Goal: Task Accomplishment & Management: Manage account settings

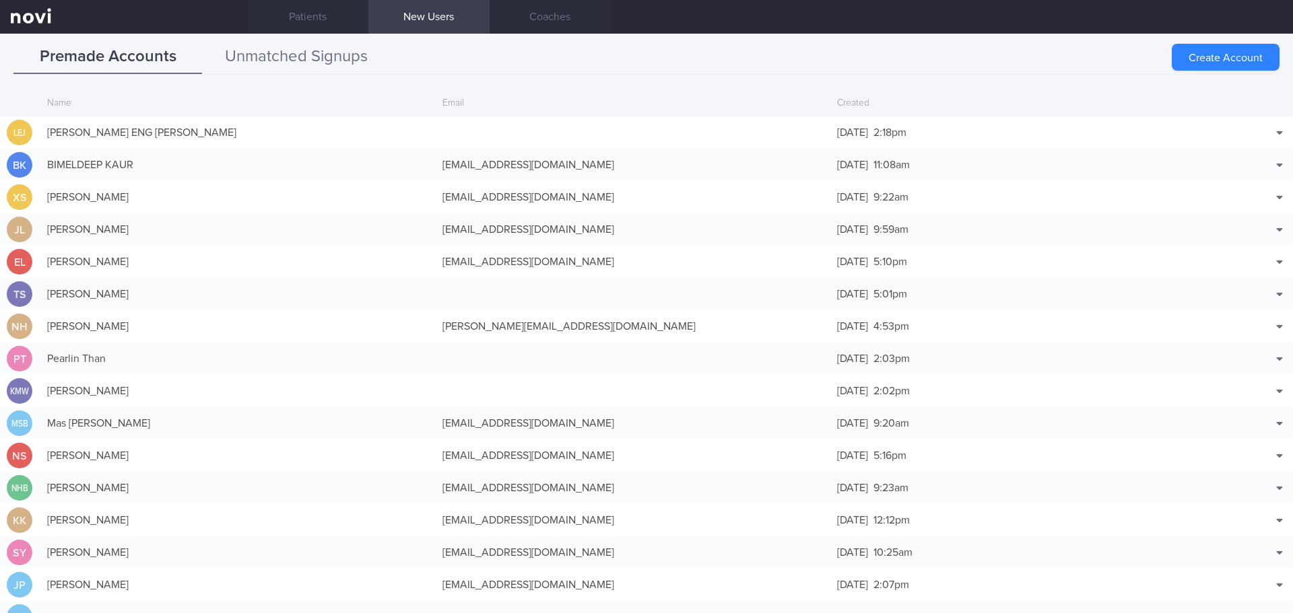
scroll to position [32, 0]
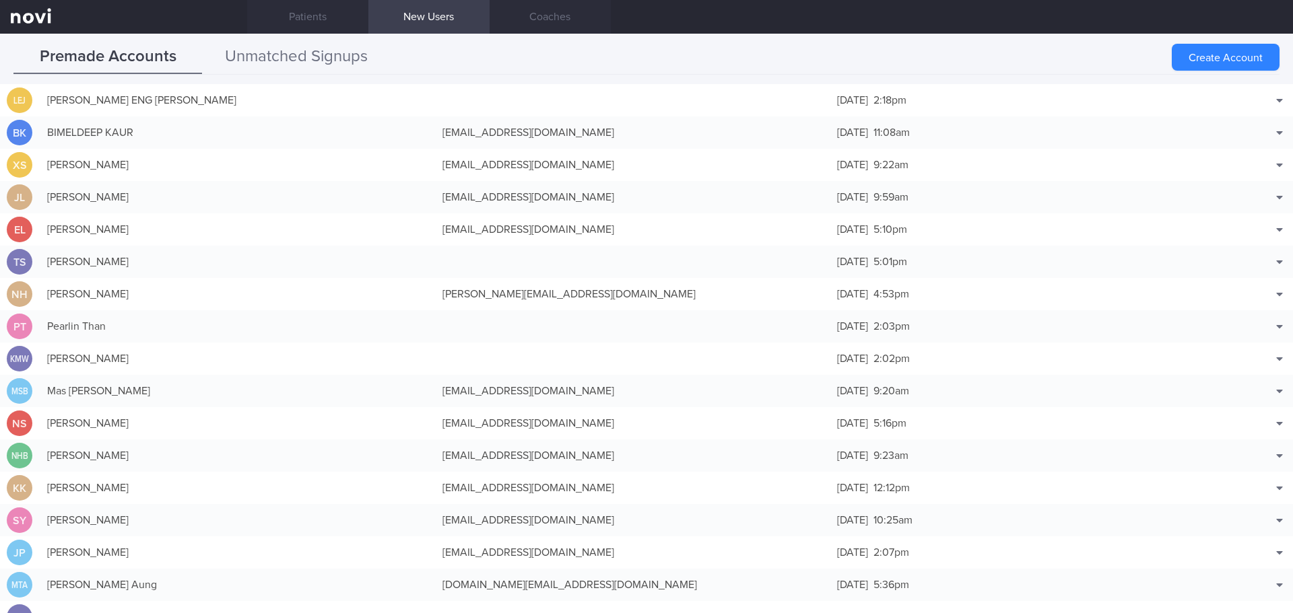
click at [352, 54] on button "Unmatched Signups" at bounding box center [296, 57] width 189 height 34
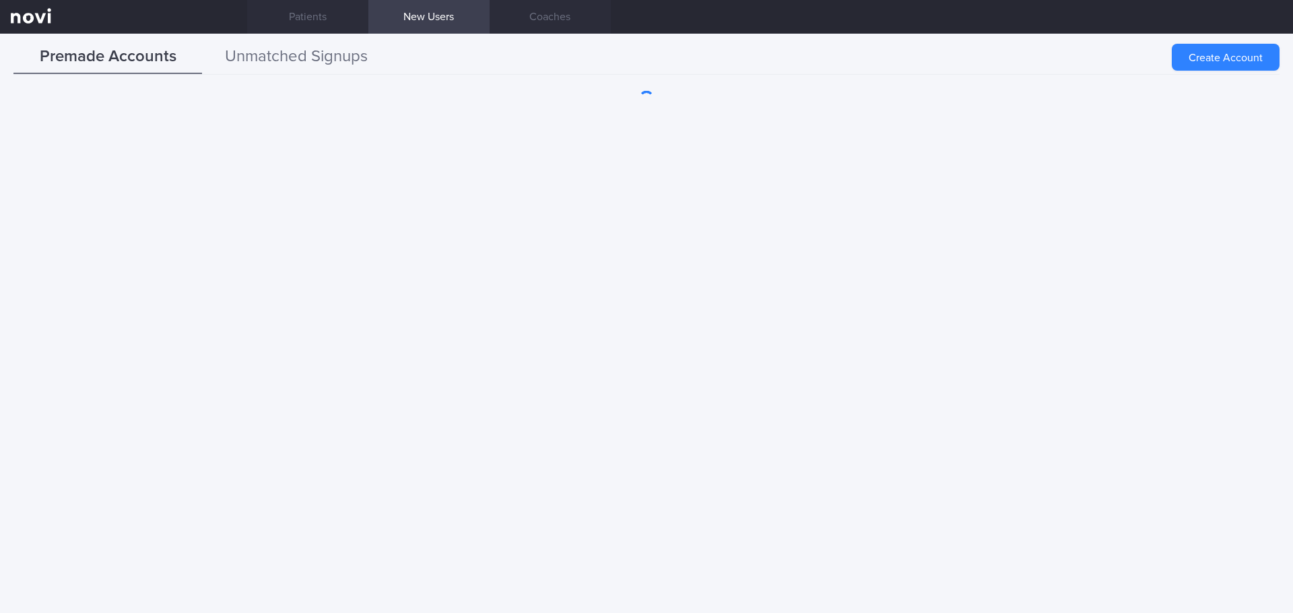
click at [269, 55] on button "Unmatched Signups" at bounding box center [296, 57] width 189 height 34
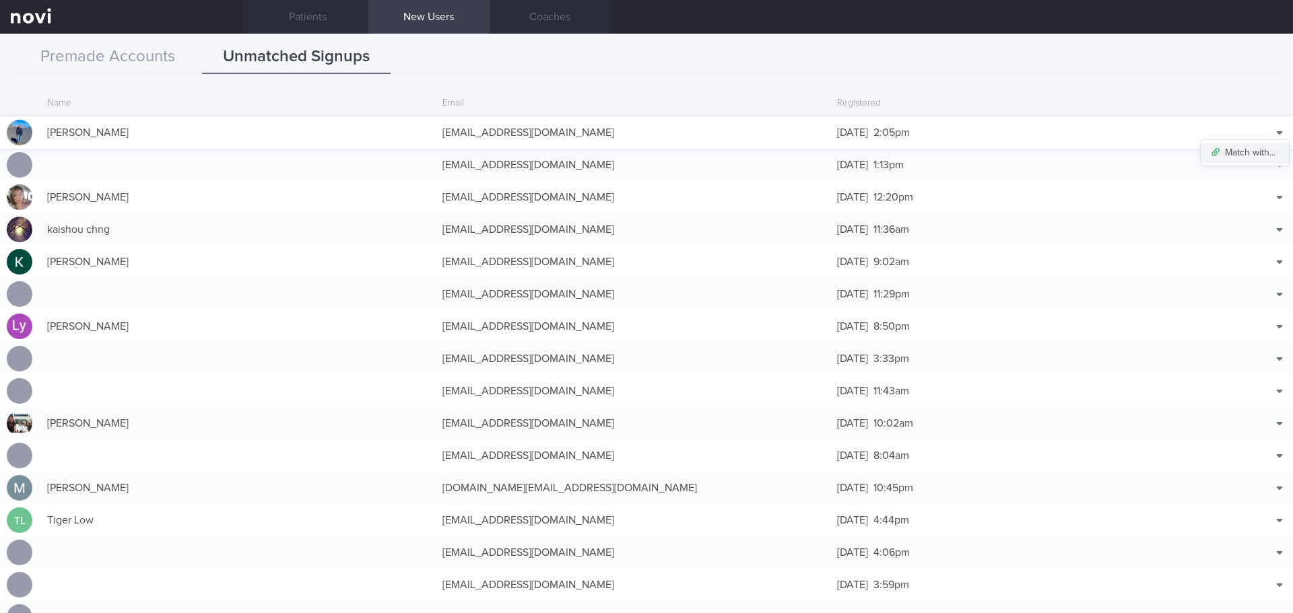
click at [1239, 156] on button "Match with..." at bounding box center [1245, 153] width 88 height 20
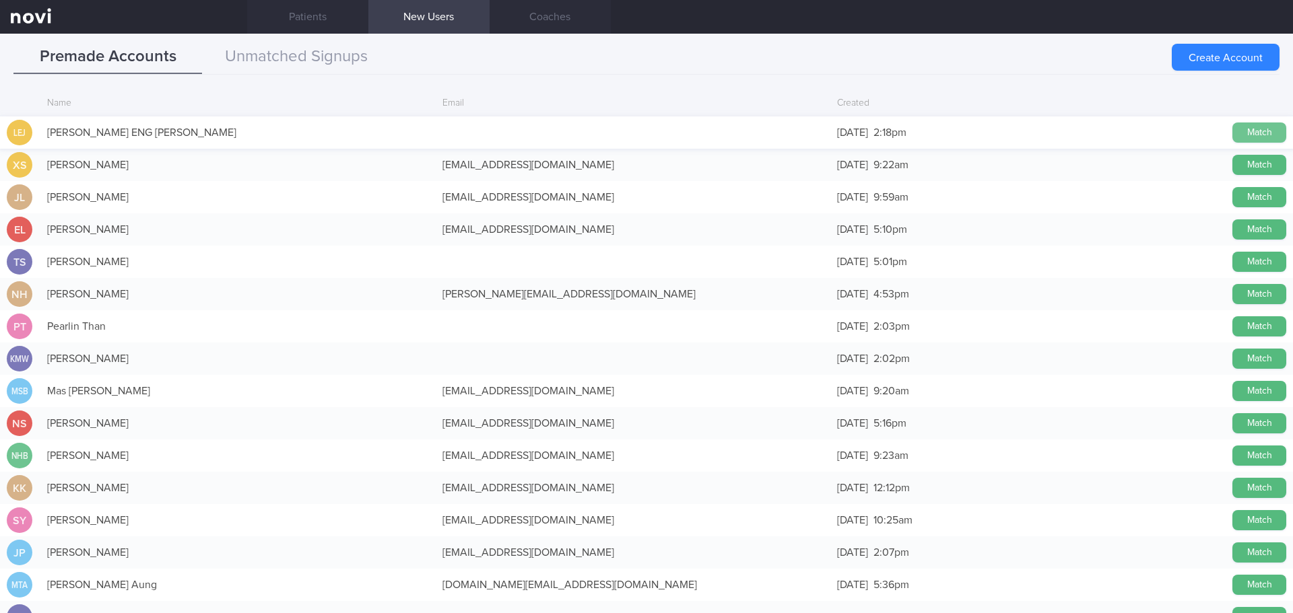
click at [1235, 124] on button "Match" at bounding box center [1259, 133] width 54 height 20
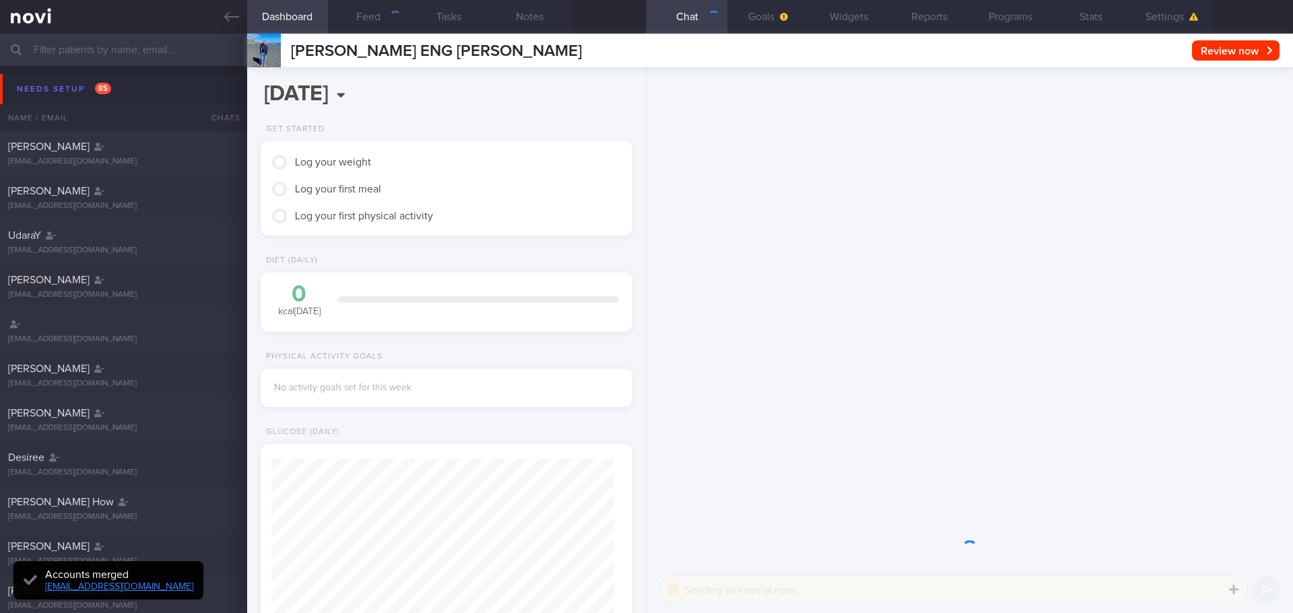
scroll to position [171, 343]
click at [1184, 20] on button "Settings" at bounding box center [1171, 17] width 81 height 34
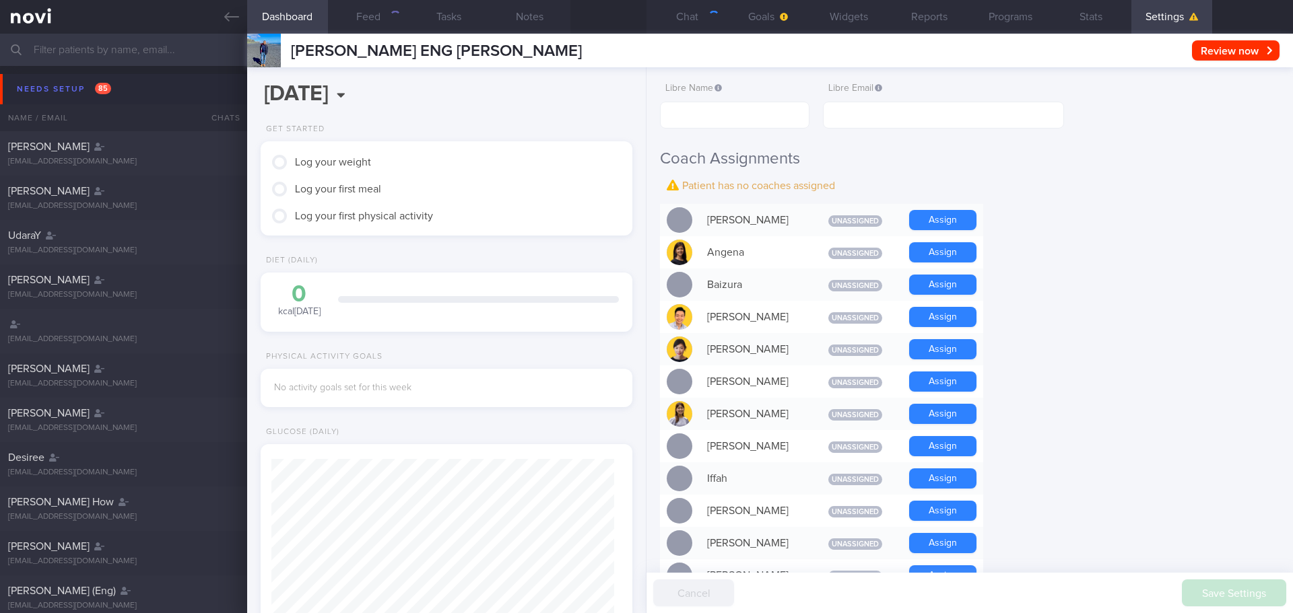
scroll to position [323, 0]
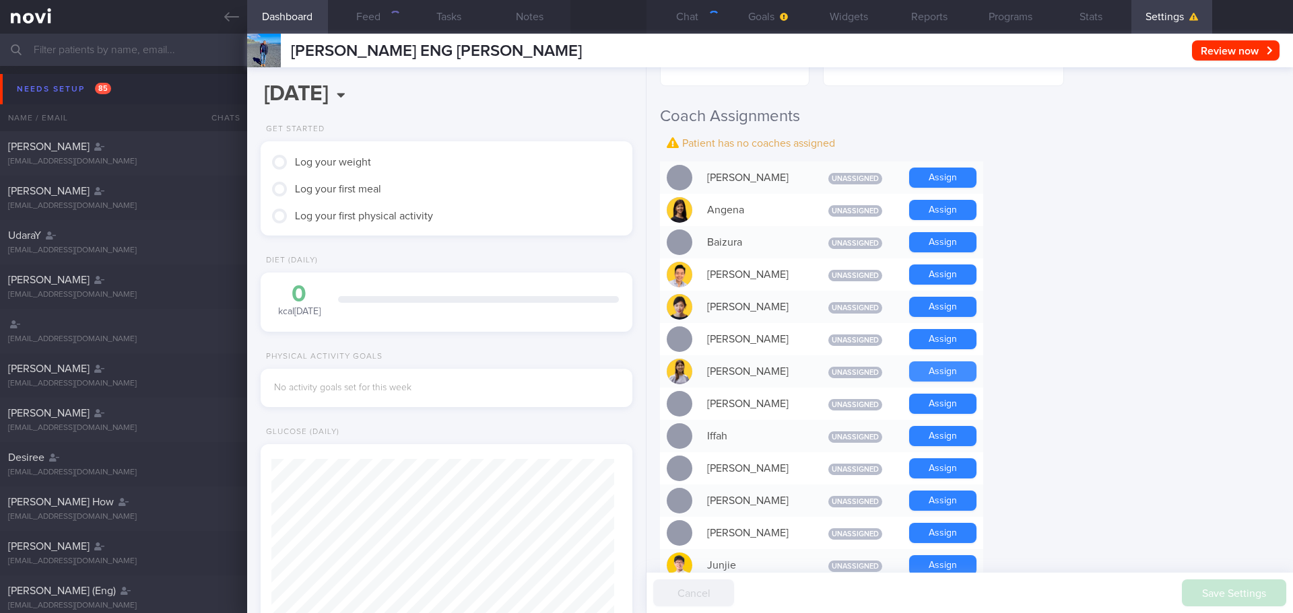
click at [936, 370] on button "Assign" at bounding box center [942, 372] width 67 height 20
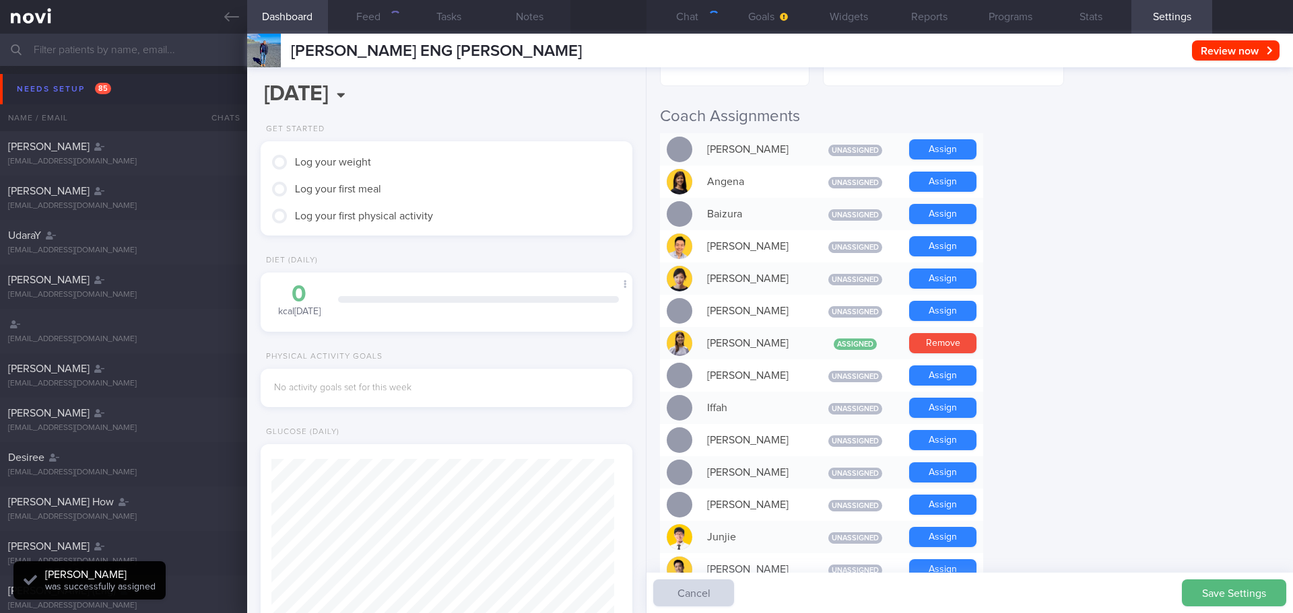
scroll to position [171, 343]
click at [698, 23] on button "Chat" at bounding box center [686, 17] width 81 height 34
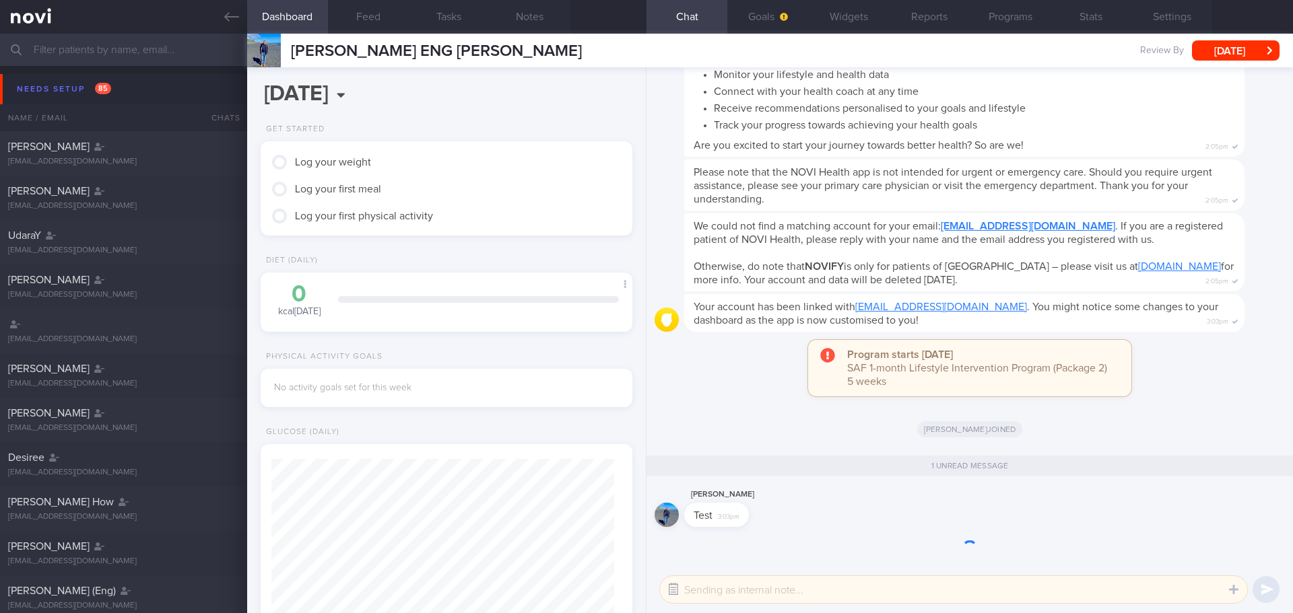
click at [676, 590] on button "button" at bounding box center [673, 590] width 24 height 24
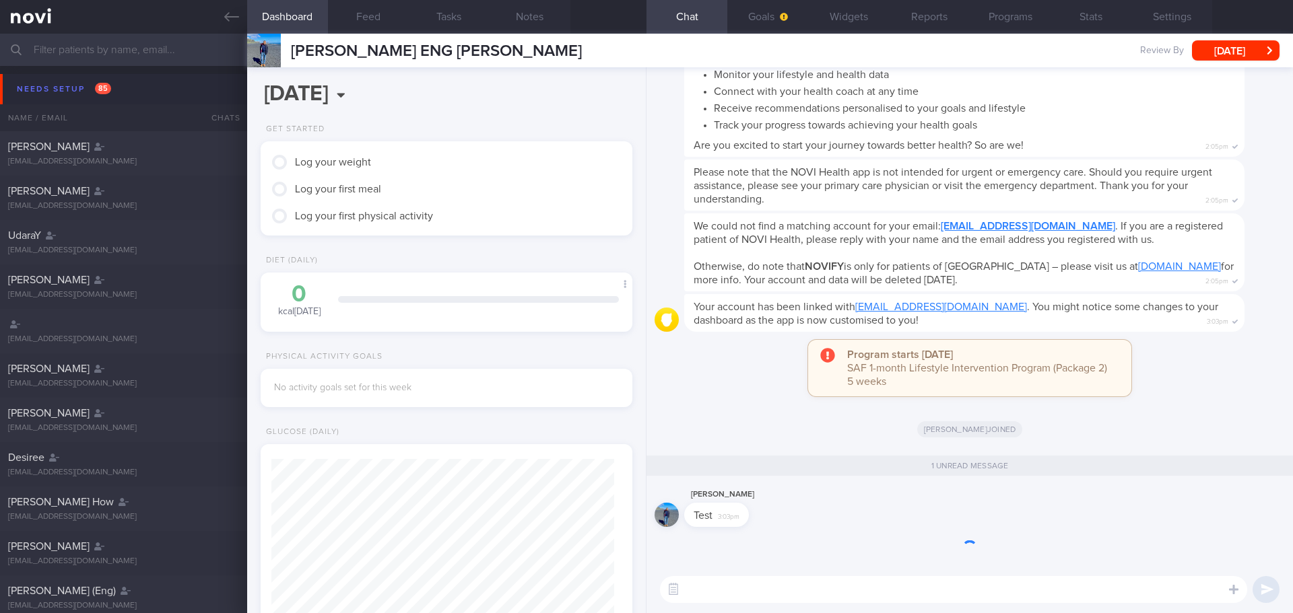
click at [694, 595] on textarea at bounding box center [953, 589] width 587 height 27
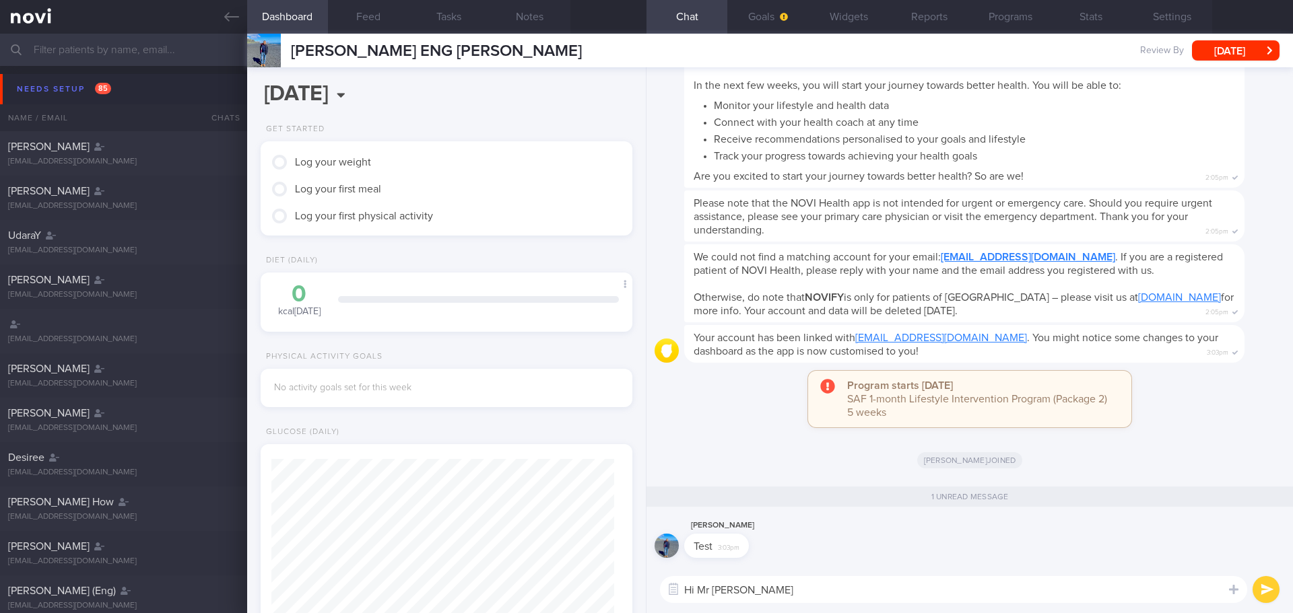
type textarea "Hi Mr [PERSON_NAME]"
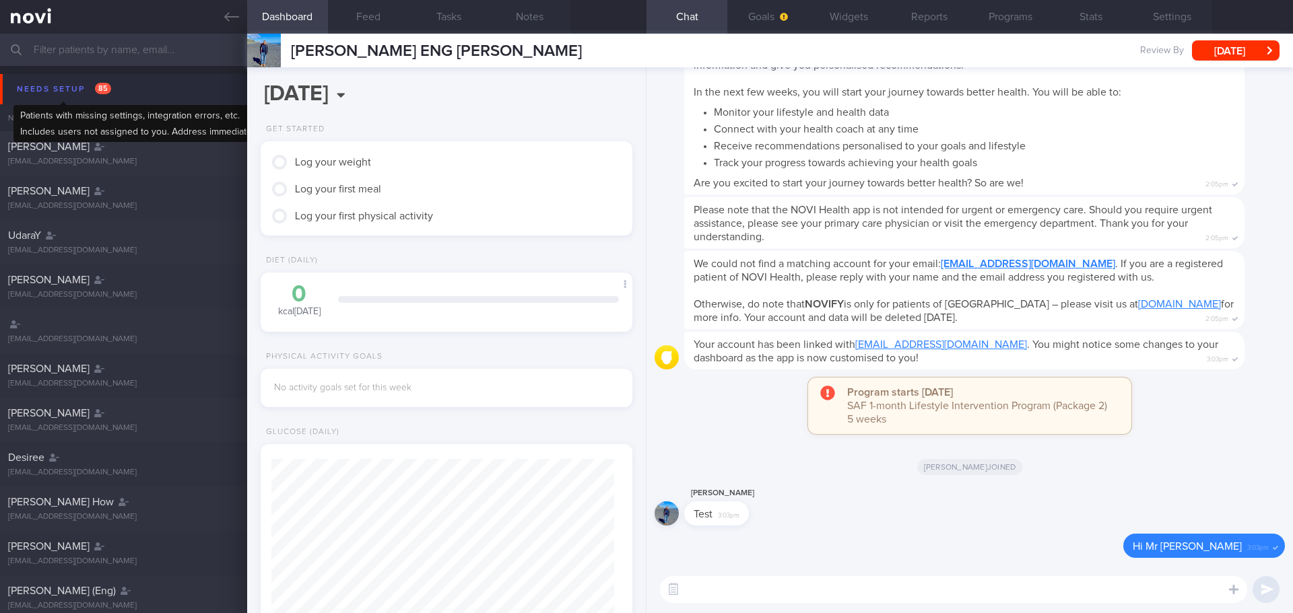
click at [64, 88] on div "Needs setup 85" at bounding box center [63, 89] width 101 height 18
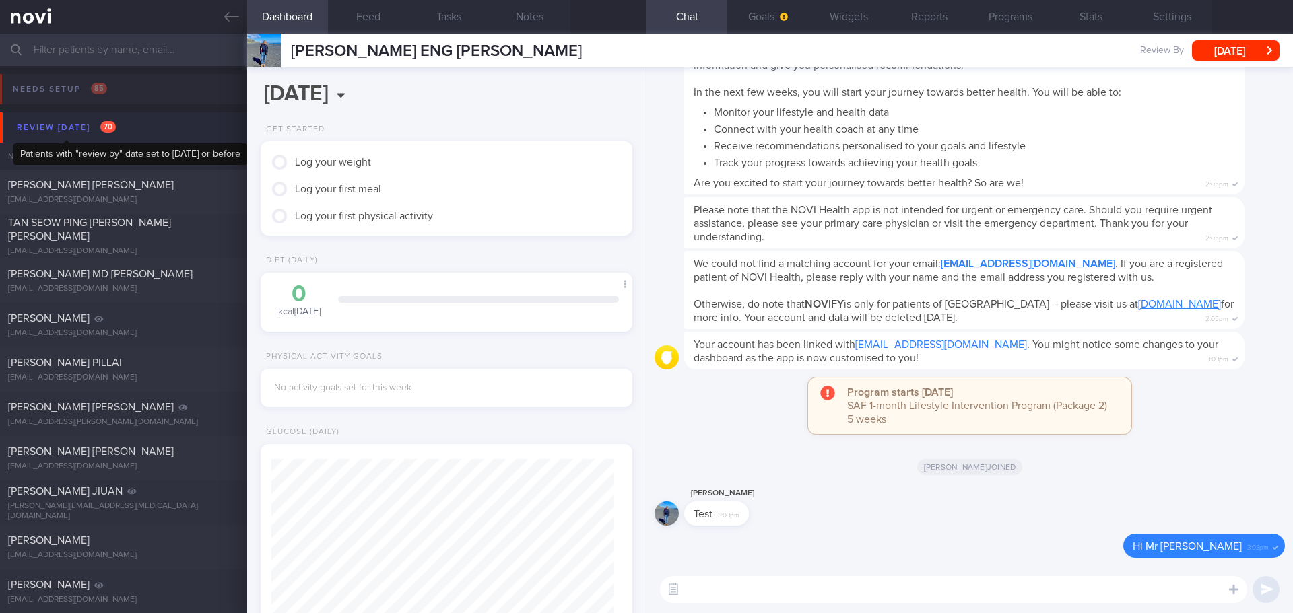
click at [54, 132] on div "Review [DATE] 70" at bounding box center [66, 128] width 106 height 18
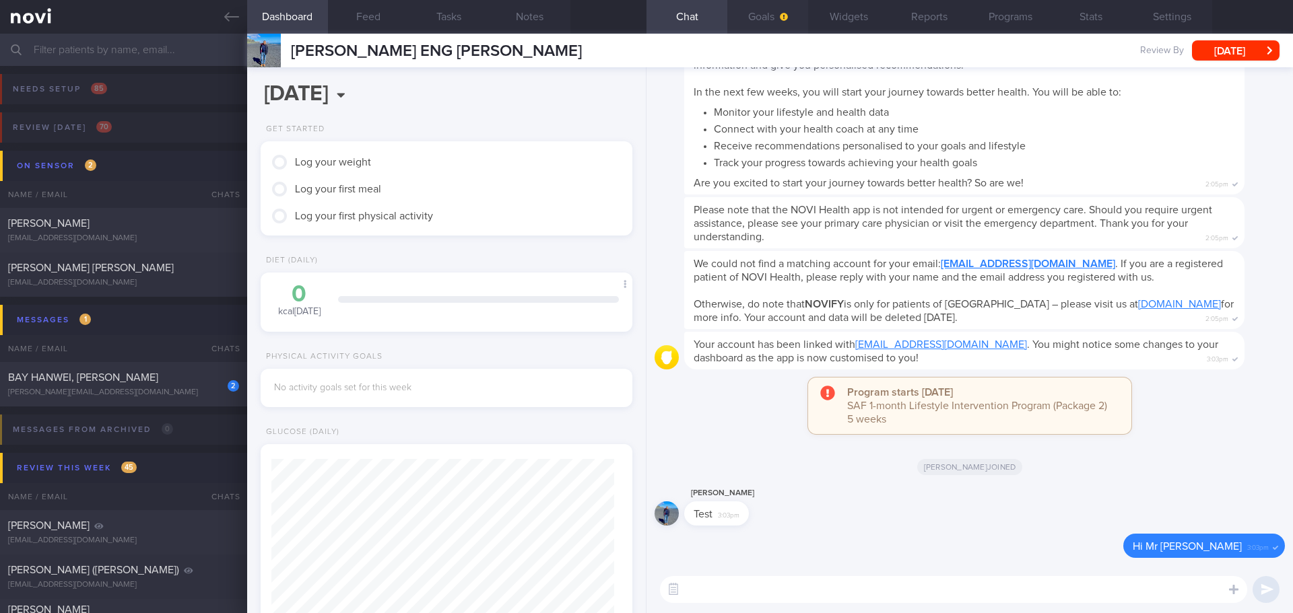
click at [797, 8] on button "Goals" at bounding box center [767, 17] width 81 height 34
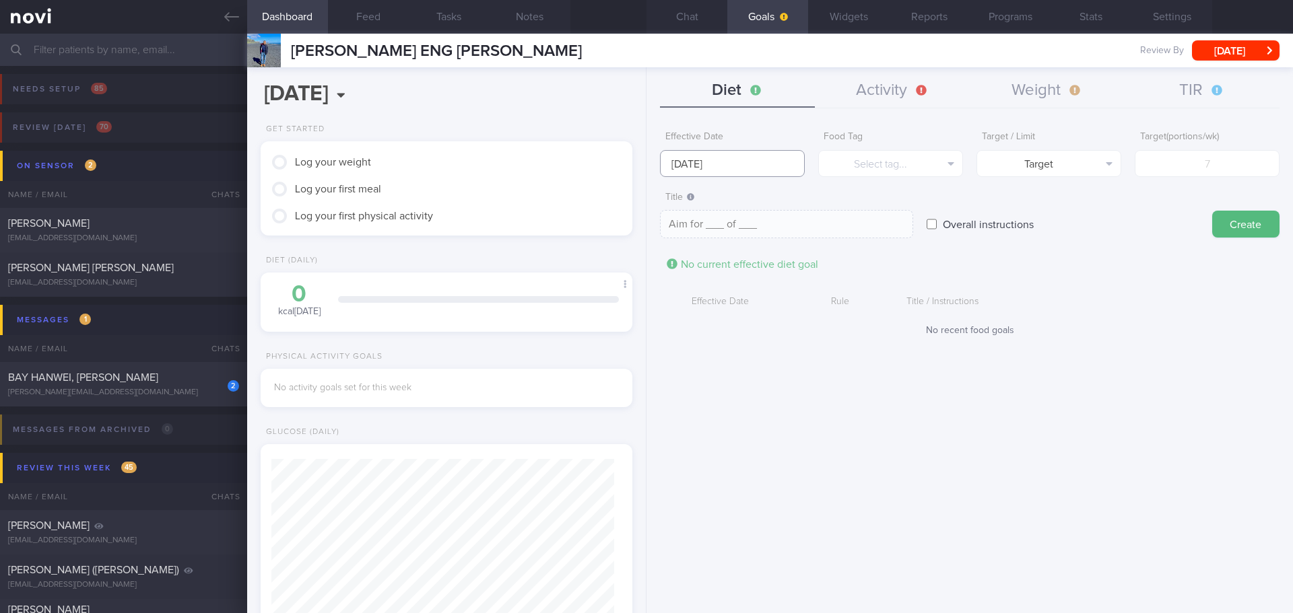
click at [697, 159] on input "[DATE]" at bounding box center [732, 163] width 145 height 27
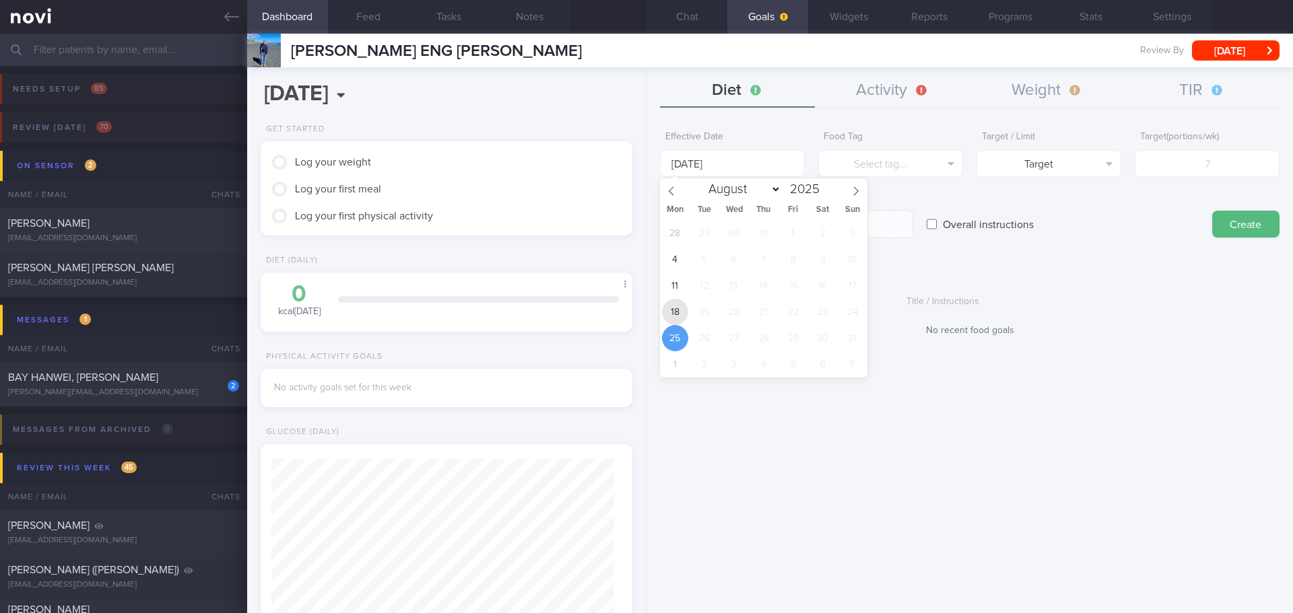
click at [679, 306] on span "18" at bounding box center [675, 312] width 26 height 26
type input "[DATE]"
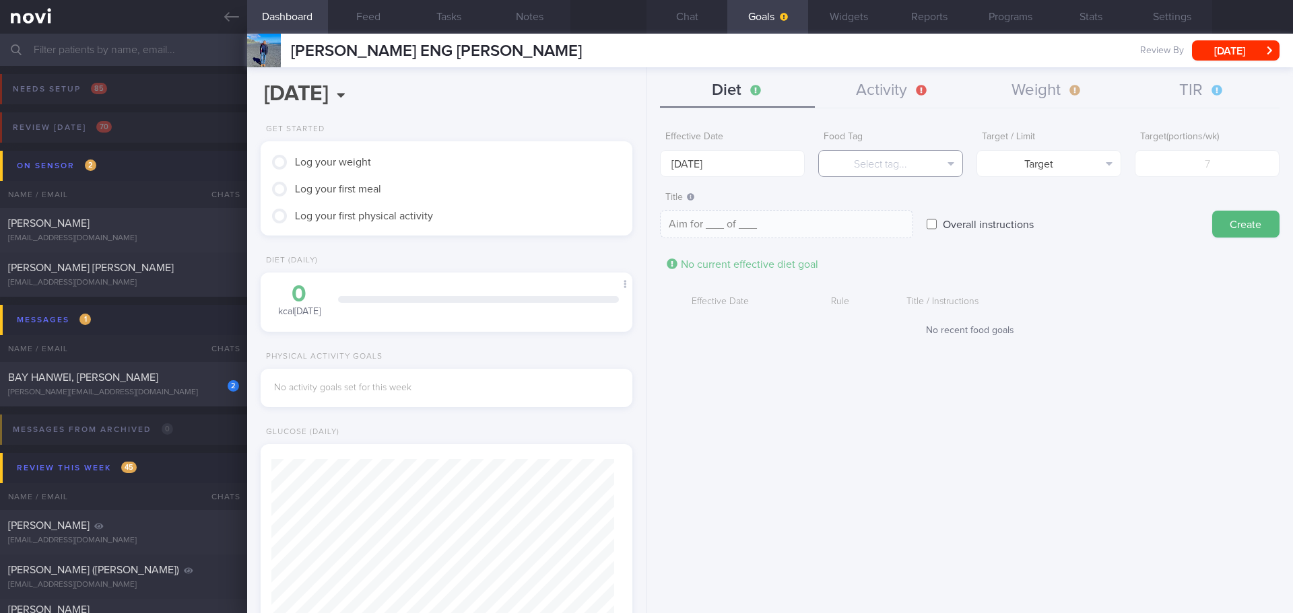
click at [877, 157] on button "Select tag..." at bounding box center [890, 163] width 145 height 27
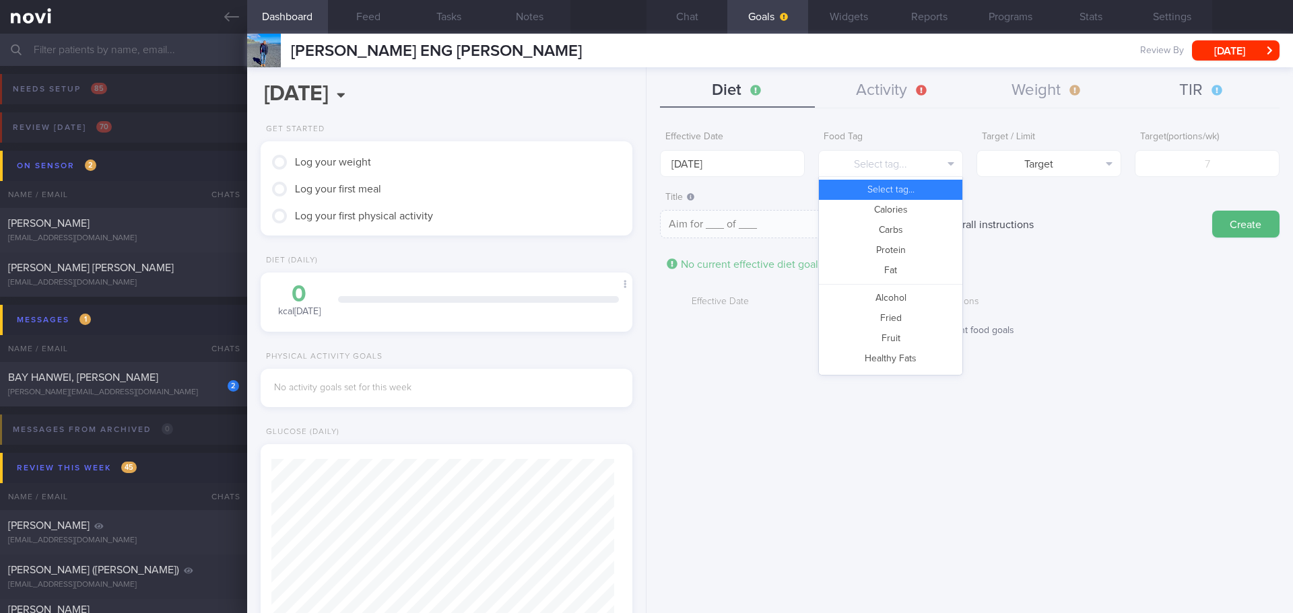
click at [1176, 96] on button "TIR" at bounding box center [1201, 91] width 155 height 34
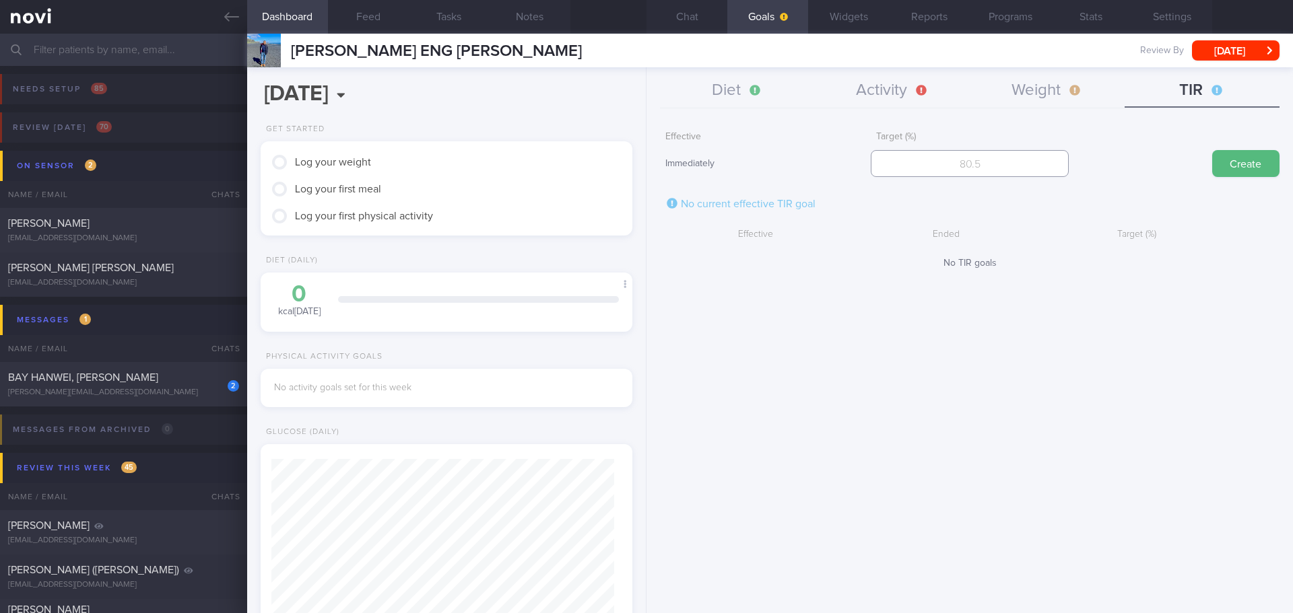
click at [997, 172] on input "number" at bounding box center [969, 163] width 197 height 27
type input "95"
click at [1215, 171] on button "Create" at bounding box center [1245, 163] width 67 height 27
click at [1051, 106] on button "Weight" at bounding box center [1047, 91] width 155 height 34
click at [1062, 434] on div "Effective Immediately Target (kg) Create No current effective weight goal Effec…" at bounding box center [969, 363] width 646 height 499
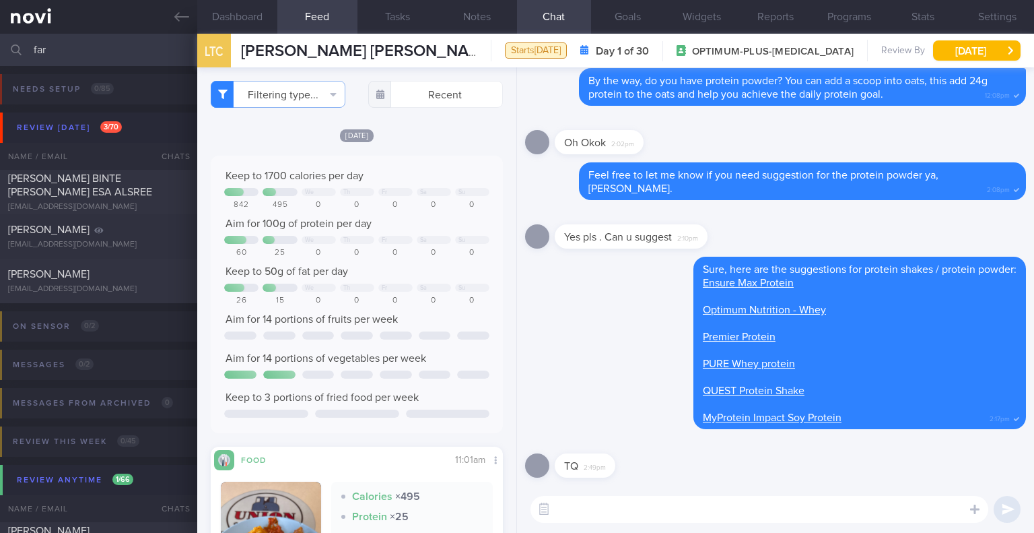
select select "7"
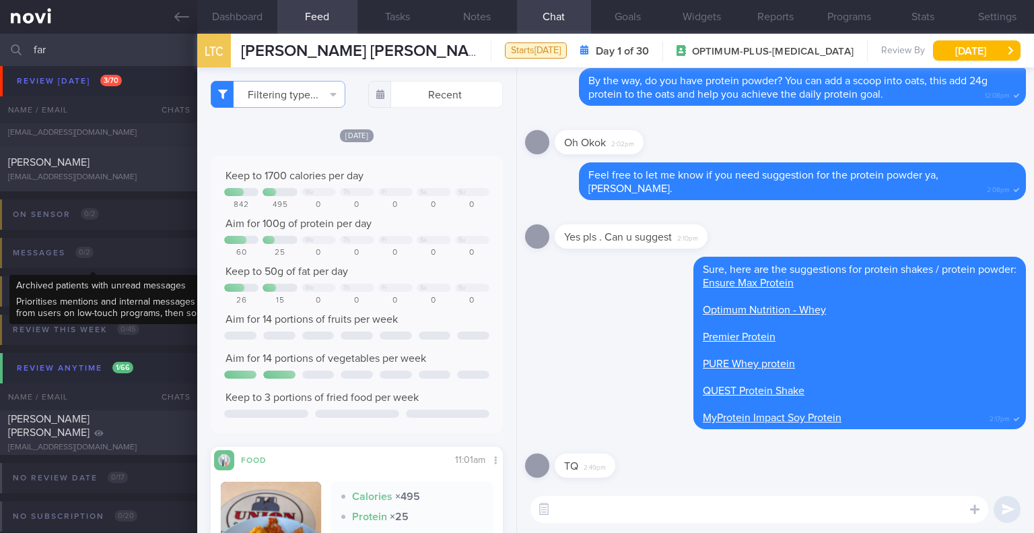
scroll to position [154, 0]
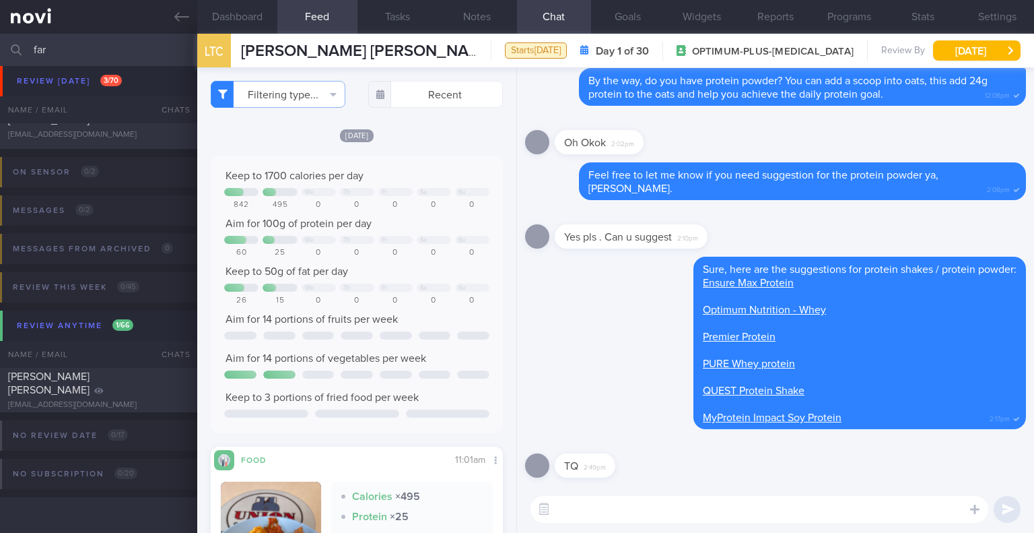
click at [659, 526] on div "​ ​" at bounding box center [775, 508] width 517 height 47
click at [663, 501] on textarea at bounding box center [760, 509] width 458 height 27
type textarea "N"
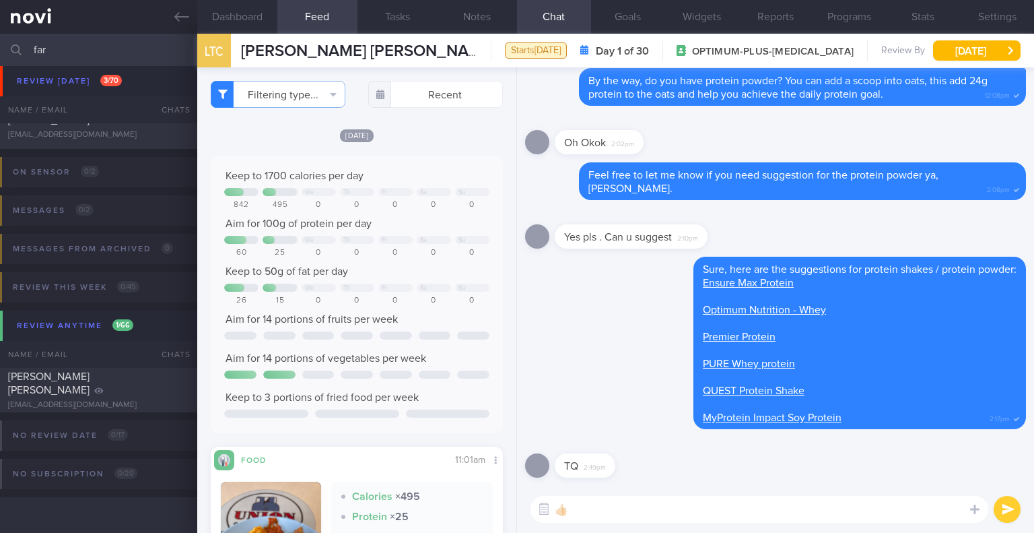
type textarea "👍🏻"
click at [1013, 507] on button "submit" at bounding box center [1007, 509] width 27 height 27
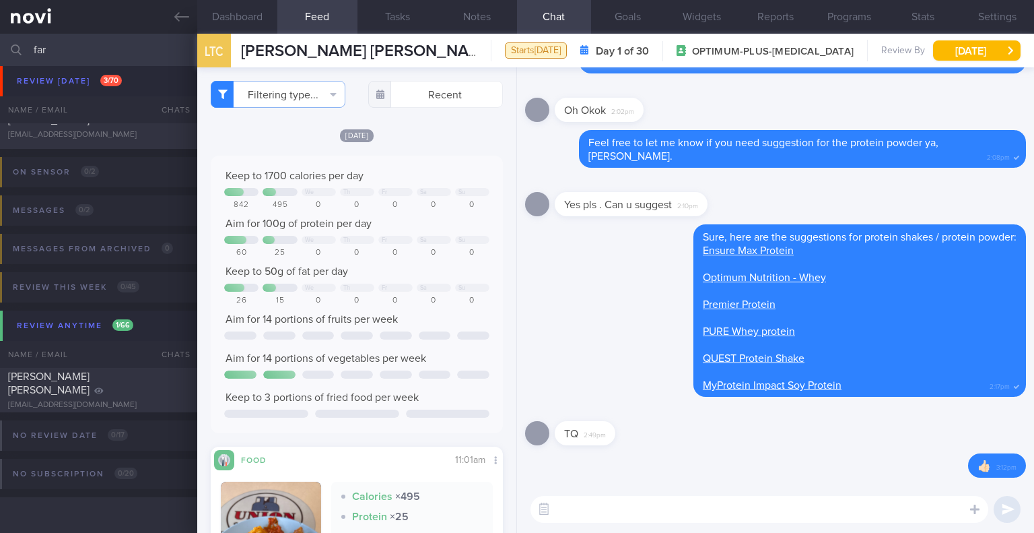
click at [63, 49] on input "far" at bounding box center [517, 50] width 1034 height 32
type input "f"
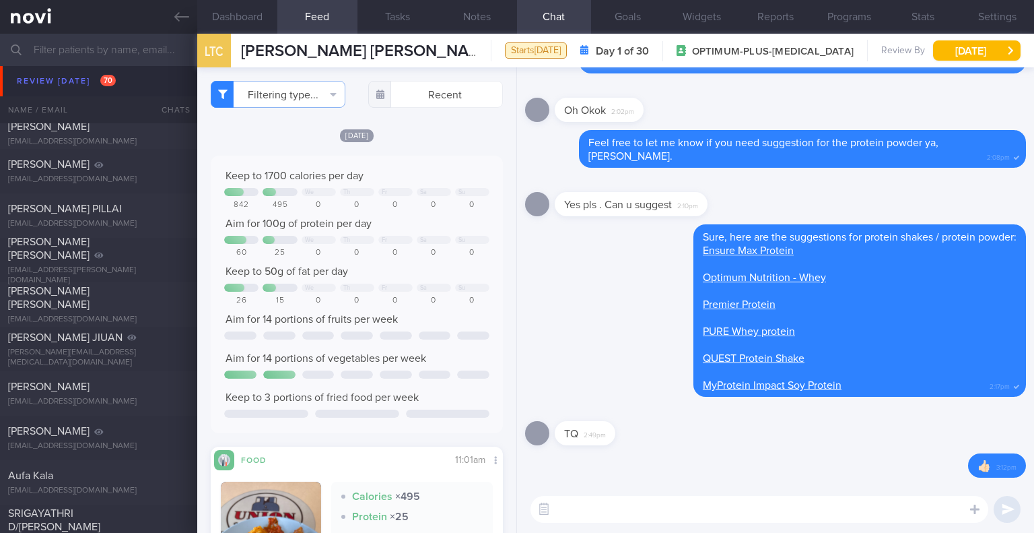
click at [174, 18] on link at bounding box center [98, 17] width 197 height 34
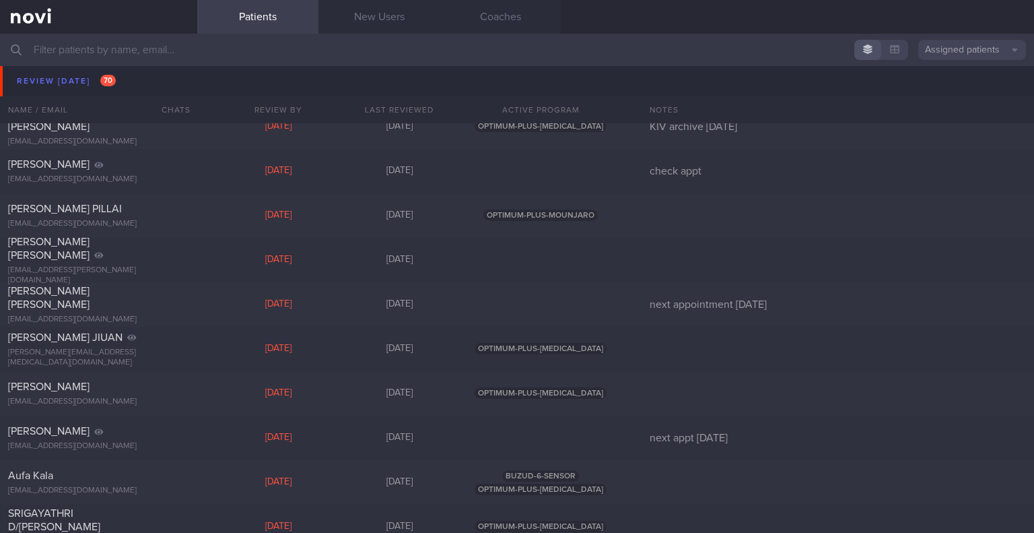
click at [126, 11] on link at bounding box center [98, 17] width 197 height 34
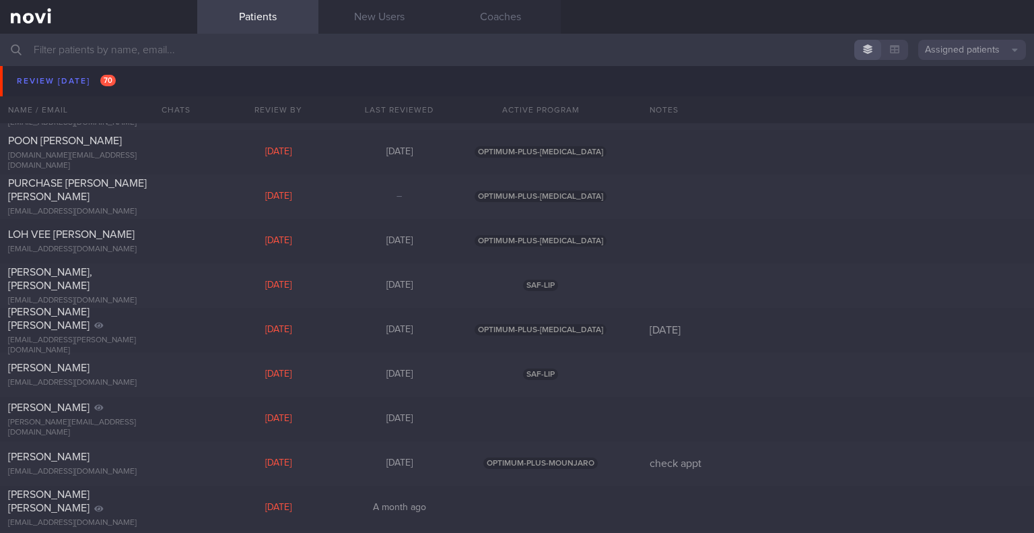
scroll to position [2443, 0]
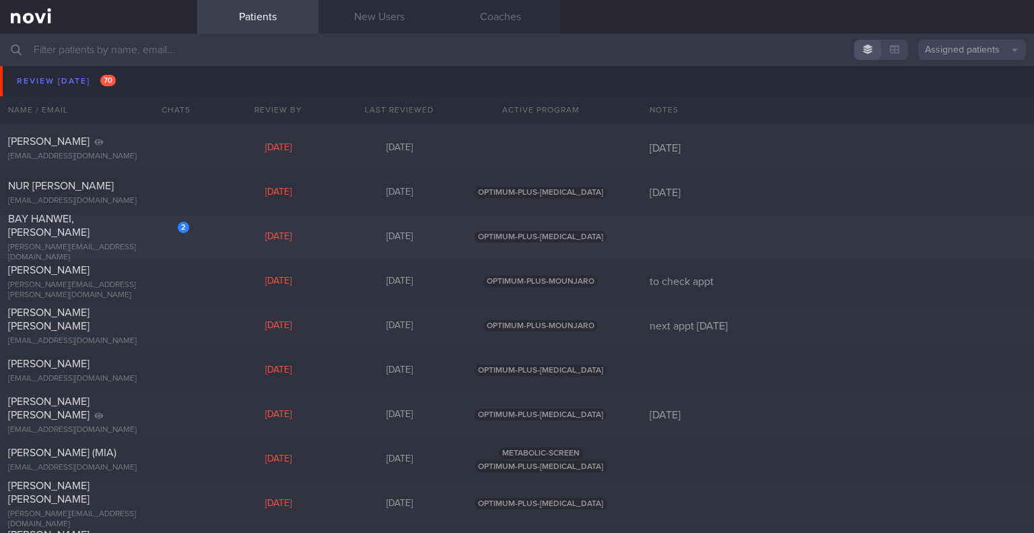
click at [79, 224] on span "BAY HANWEI, [PERSON_NAME]" at bounding box center [48, 225] width 81 height 24
select select "7"
